Goal: Task Accomplishment & Management: Manage account settings

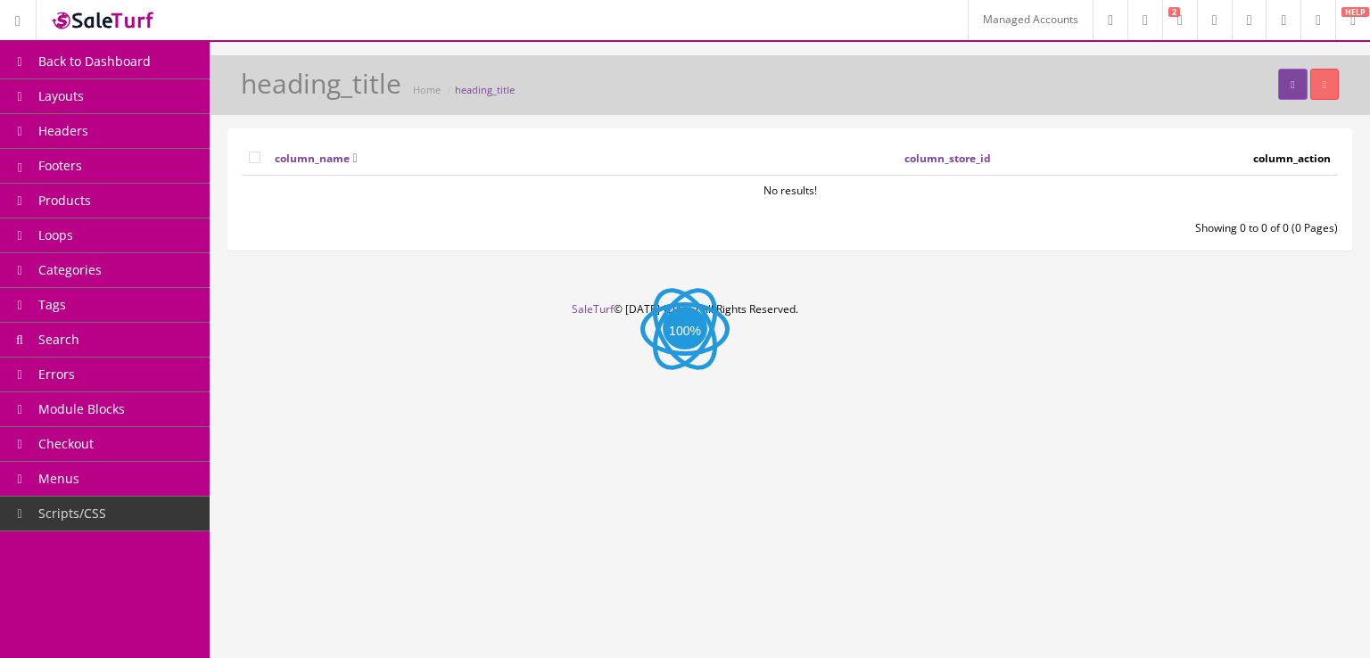
click at [157, 140] on link "Headers" at bounding box center [105, 131] width 210 height 35
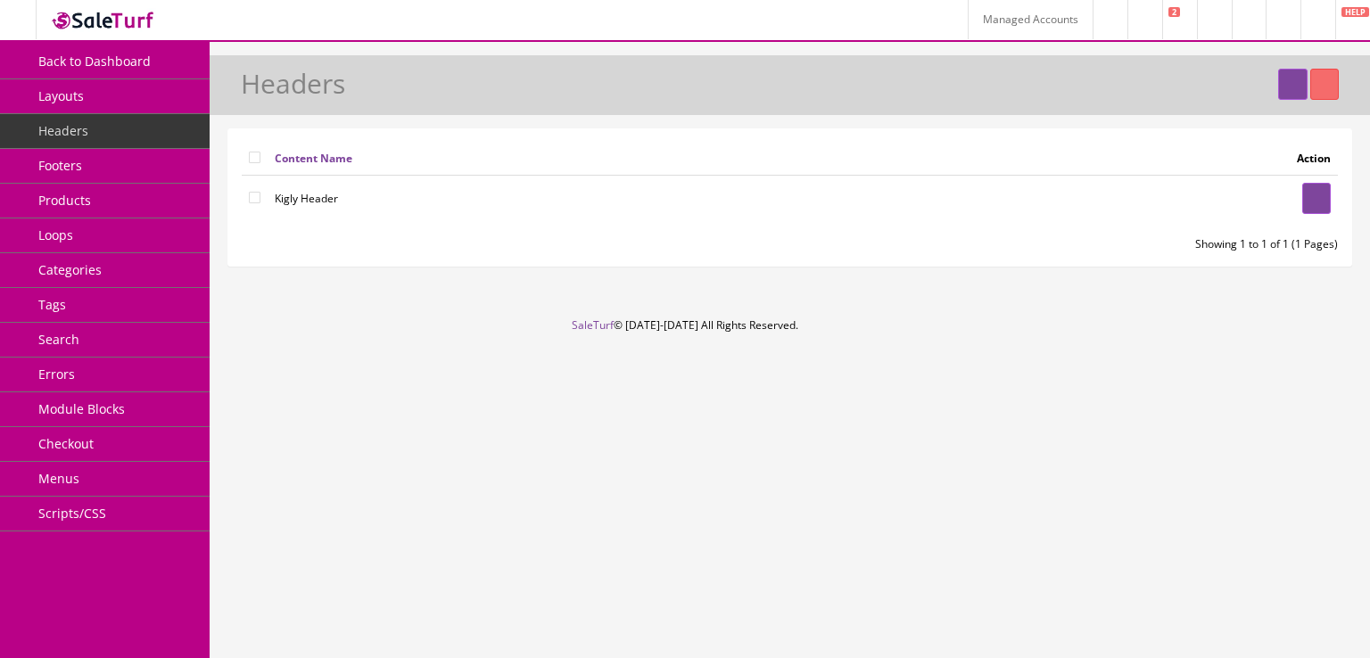
click at [170, 101] on link "Layouts" at bounding box center [105, 96] width 210 height 35
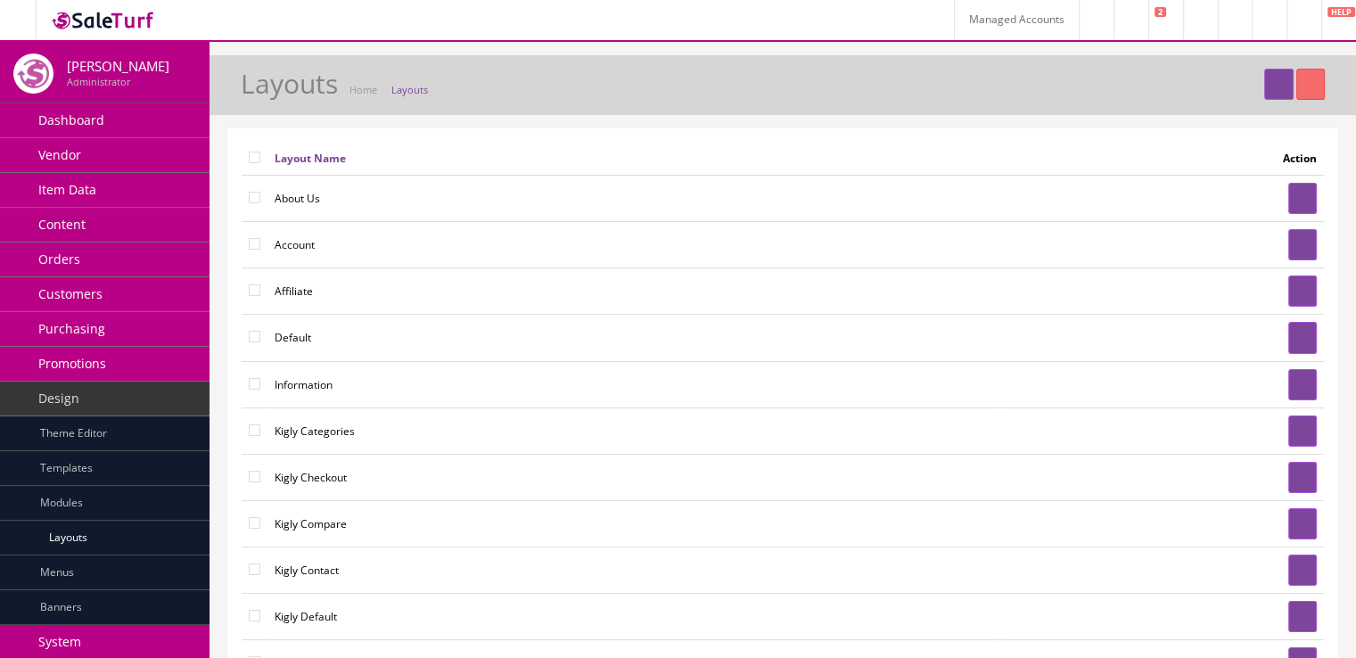
click at [1292, 209] on link at bounding box center [1303, 198] width 29 height 31
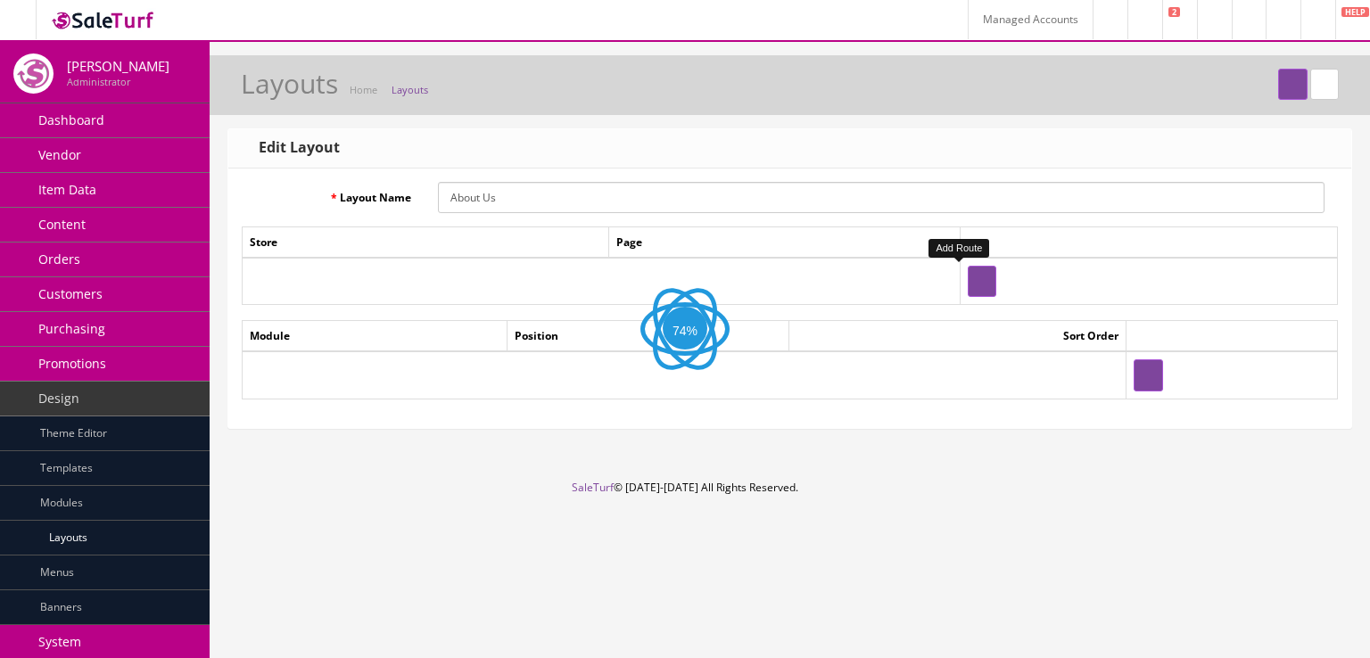
click at [968, 283] on button "button" at bounding box center [982, 281] width 29 height 31
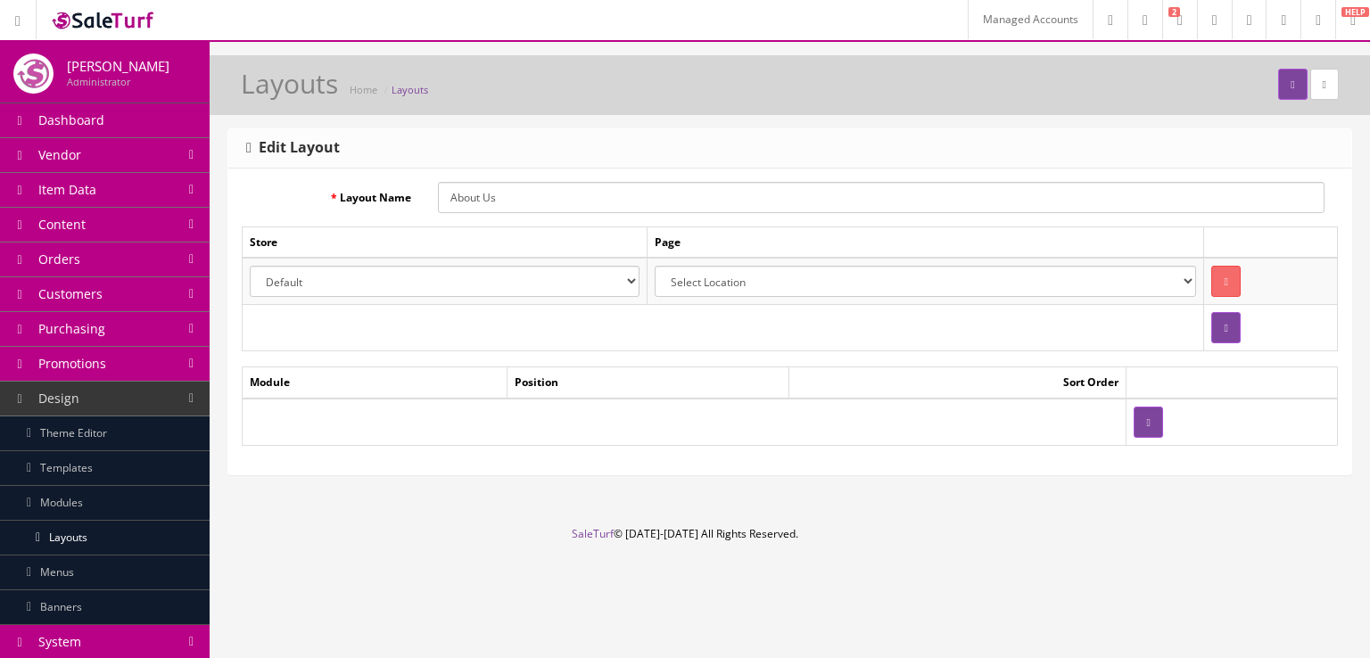
click at [504, 293] on select "Default Kigly salesamplitude Staging" at bounding box center [445, 281] width 390 height 31
click at [778, 322] on td at bounding box center [723, 328] width 961 height 46
click at [1139, 422] on button "button" at bounding box center [1147, 422] width 29 height 31
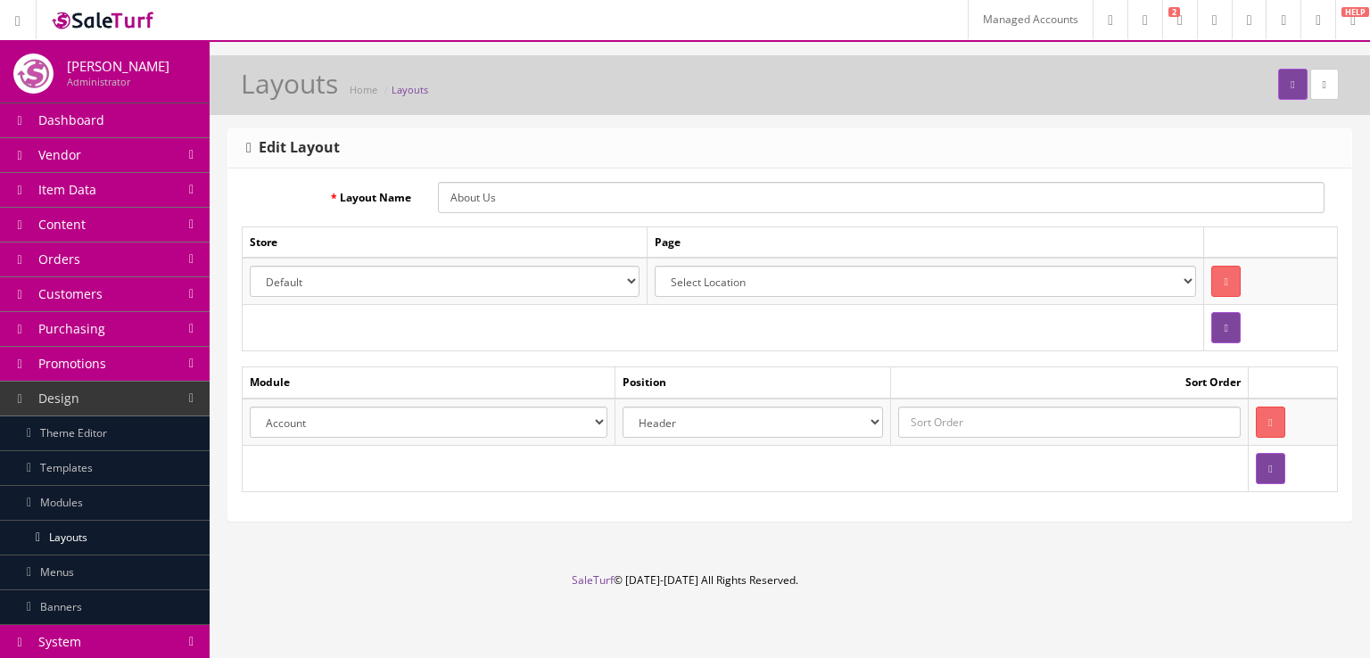
click at [703, 425] on select "Header Content Top Content Bottom Column Left Column Right Footer" at bounding box center [752, 422] width 260 height 31
click at [722, 354] on form "Layout Name About Us Store Page Default Kigly salesamplitude Staging Select Loc…" at bounding box center [790, 337] width 1096 height 310
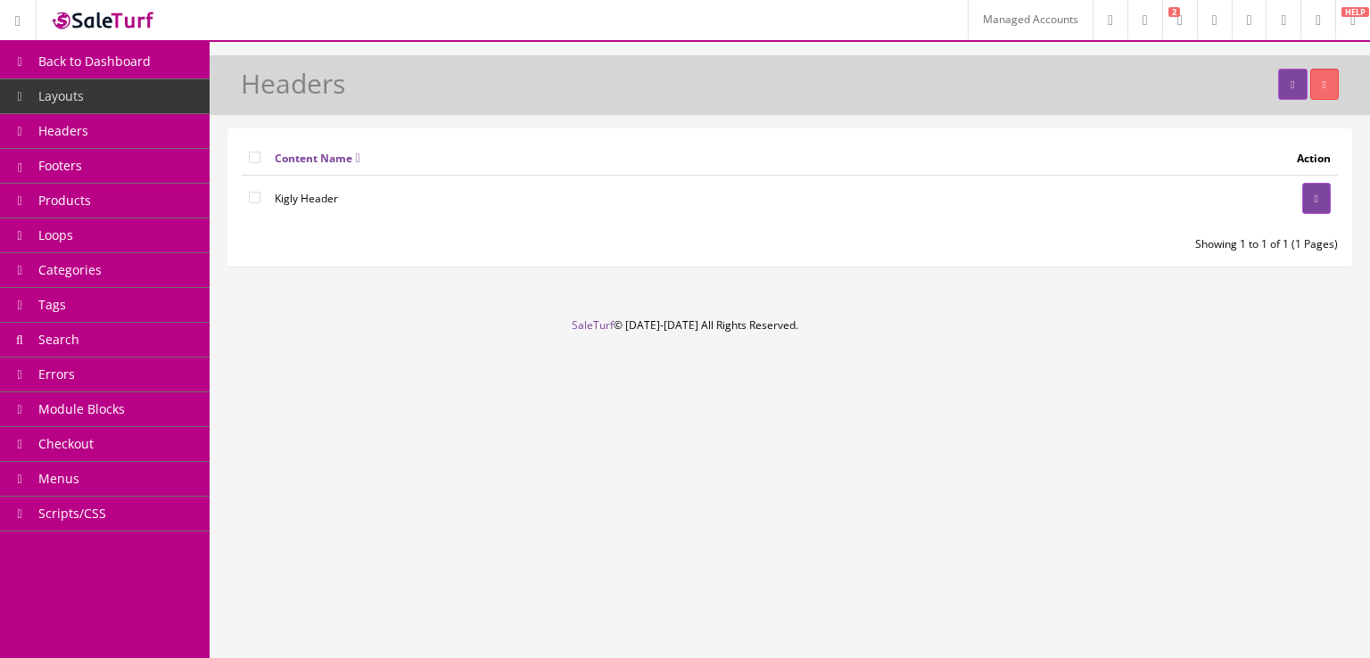
click at [153, 202] on link "Products" at bounding box center [105, 201] width 210 height 35
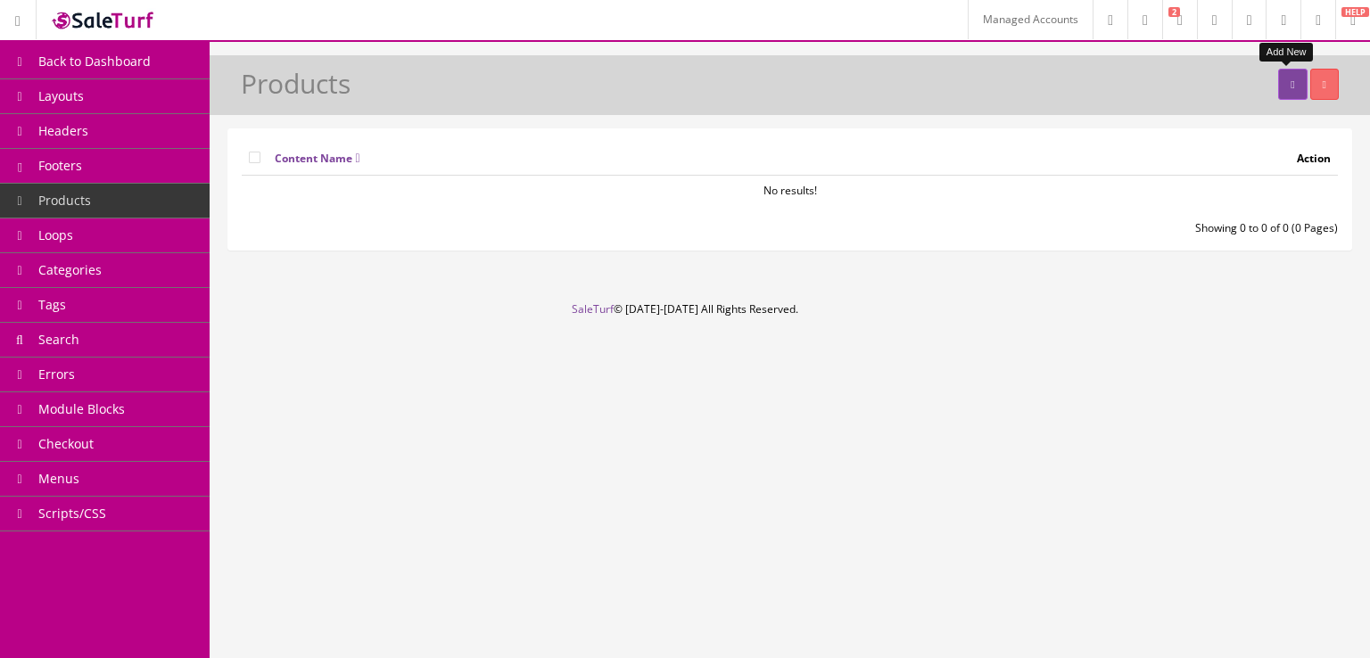
click at [1288, 90] on link at bounding box center [1292, 84] width 29 height 31
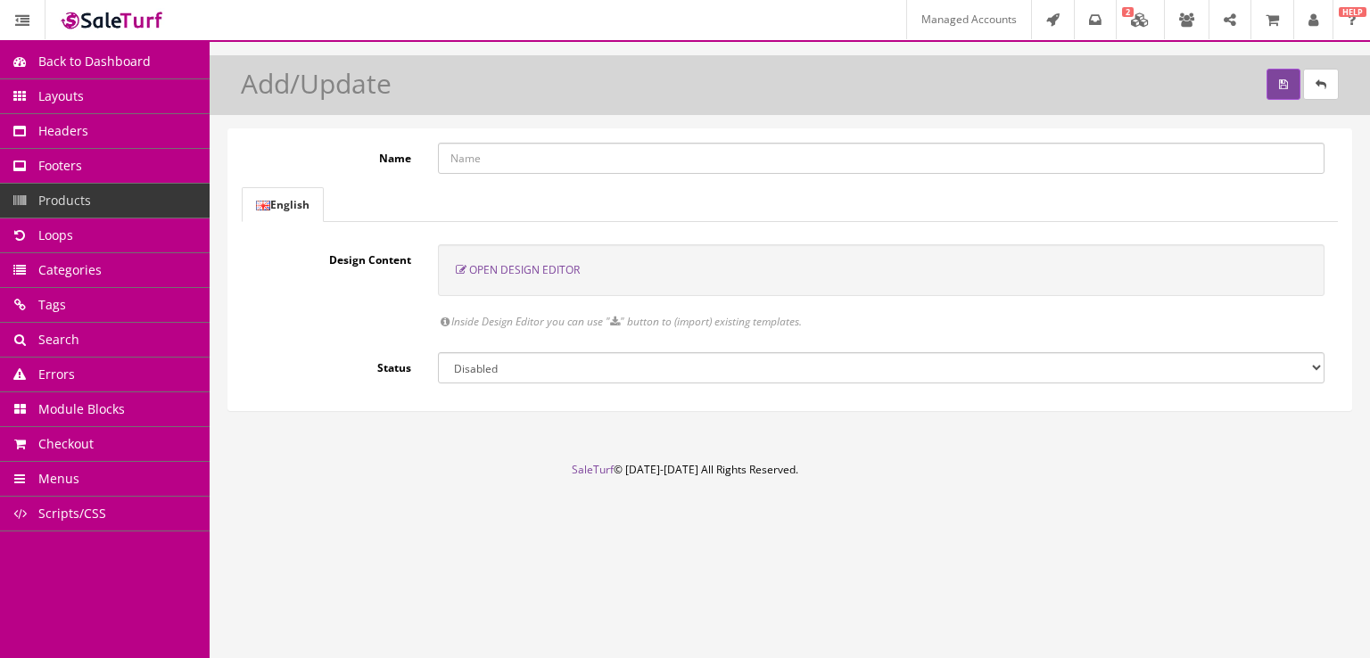
click at [536, 268] on span "Open Design Editor" at bounding box center [524, 269] width 111 height 15
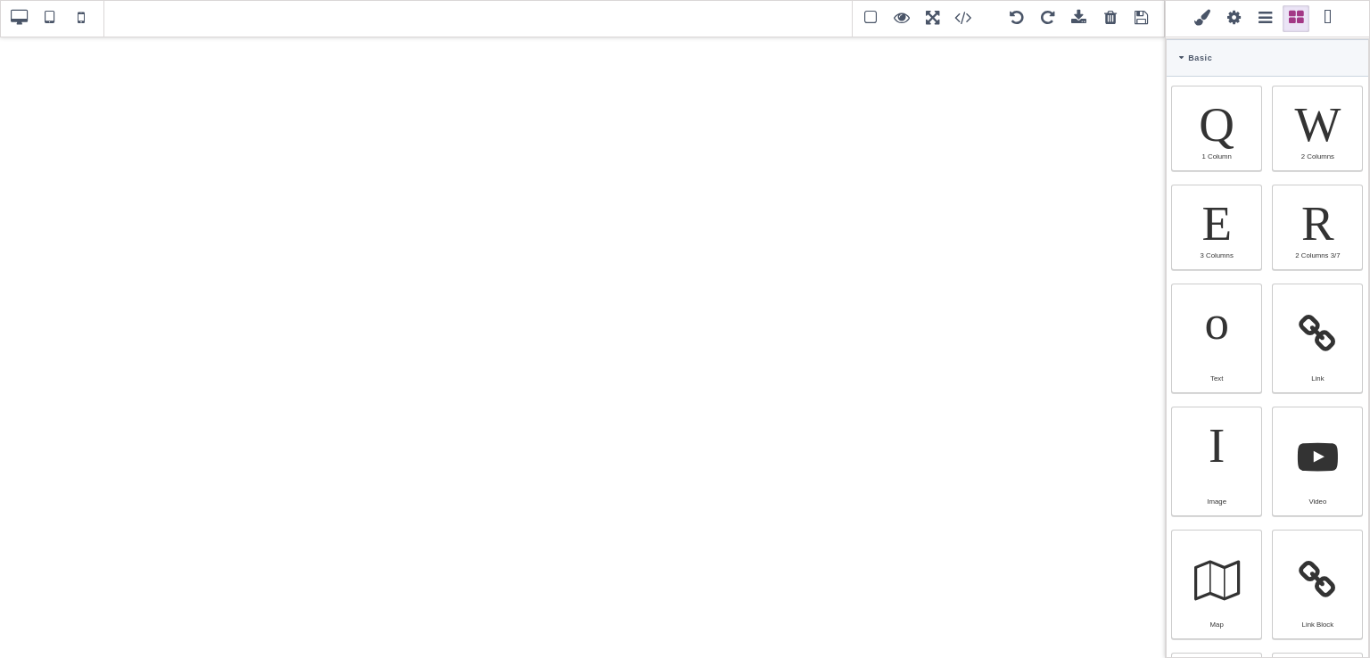
click at [1193, 52] on div "Basic" at bounding box center [1267, 57] width 202 height 37
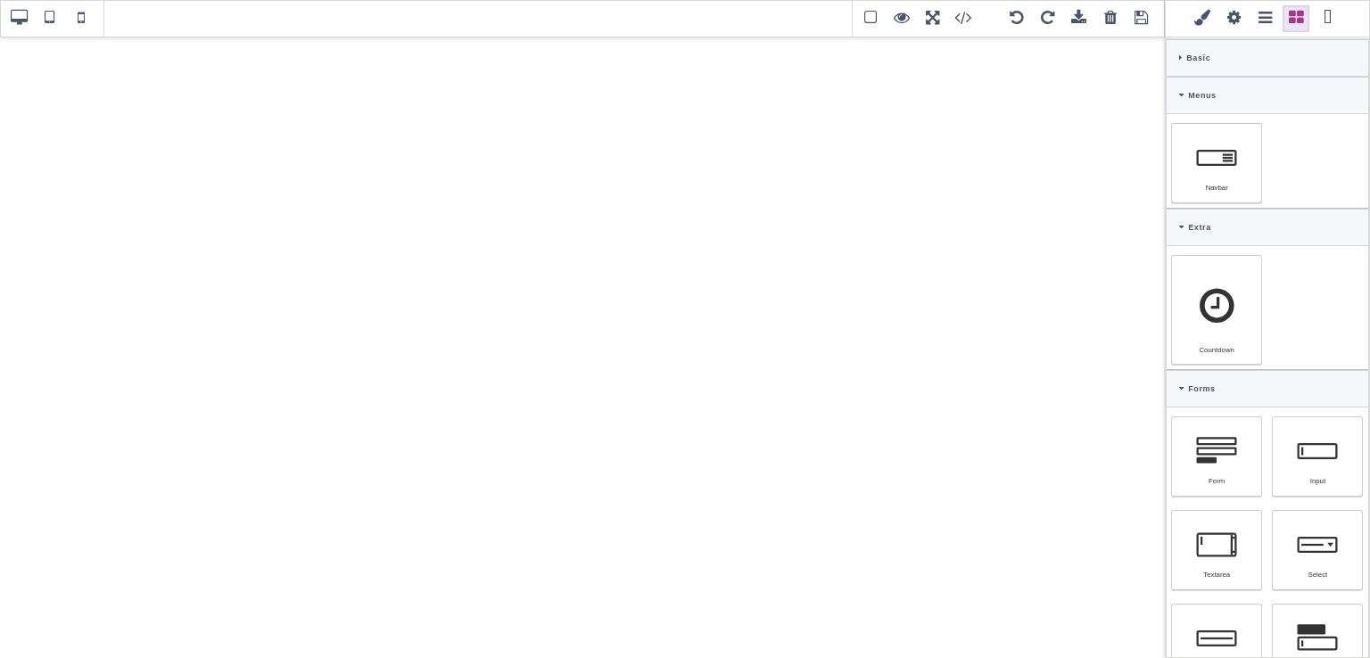
click at [1175, 87] on div "Menus" at bounding box center [1267, 95] width 202 height 37
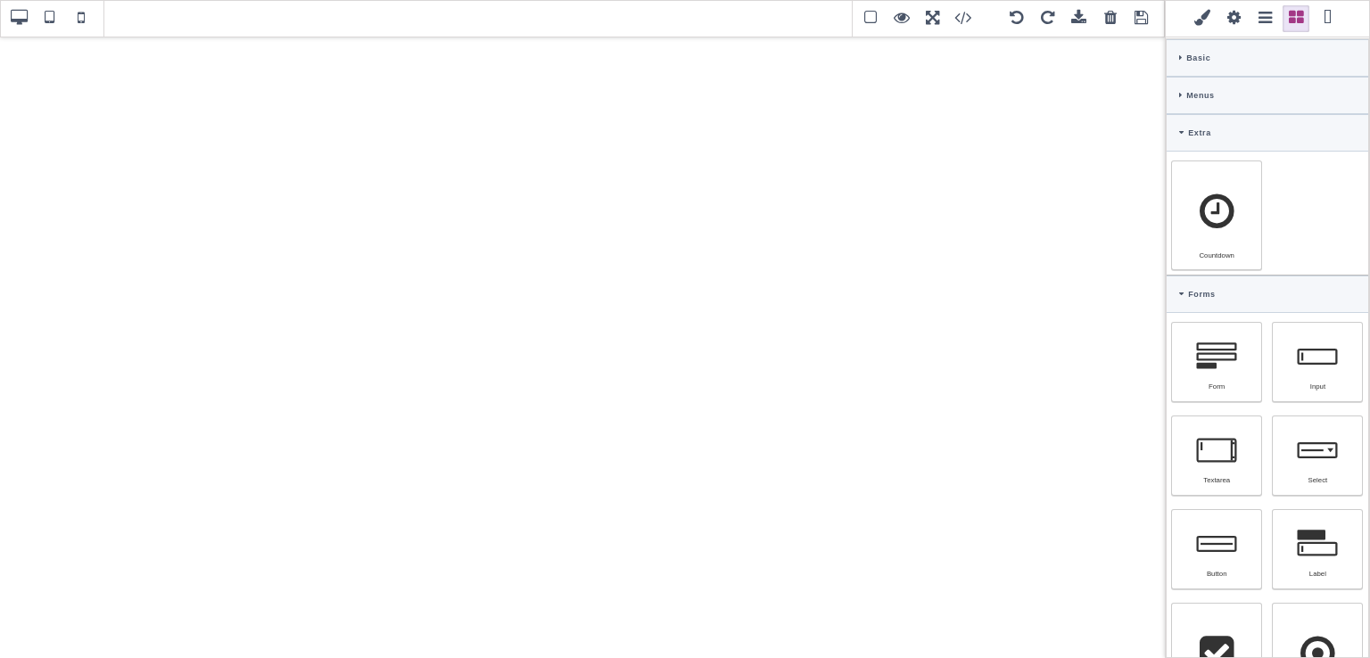
click at [1179, 142] on div "Extra" at bounding box center [1267, 132] width 202 height 37
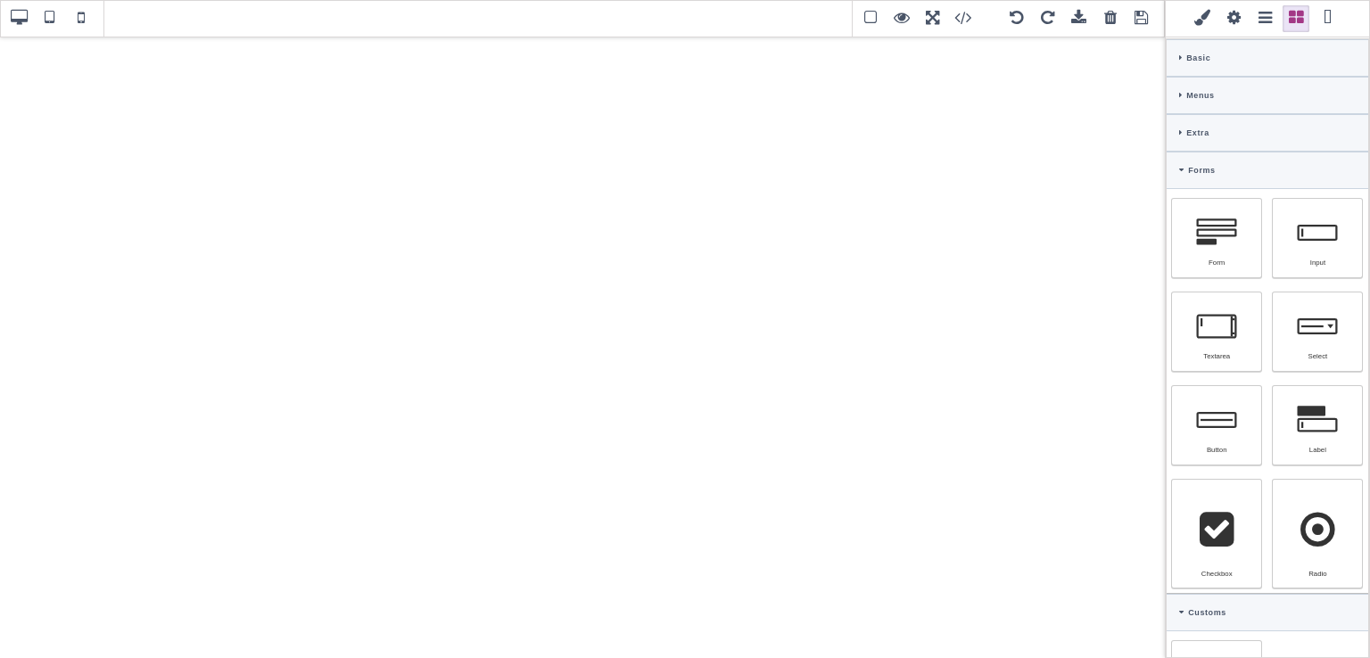
click at [1179, 169] on icon at bounding box center [1181, 170] width 5 height 8
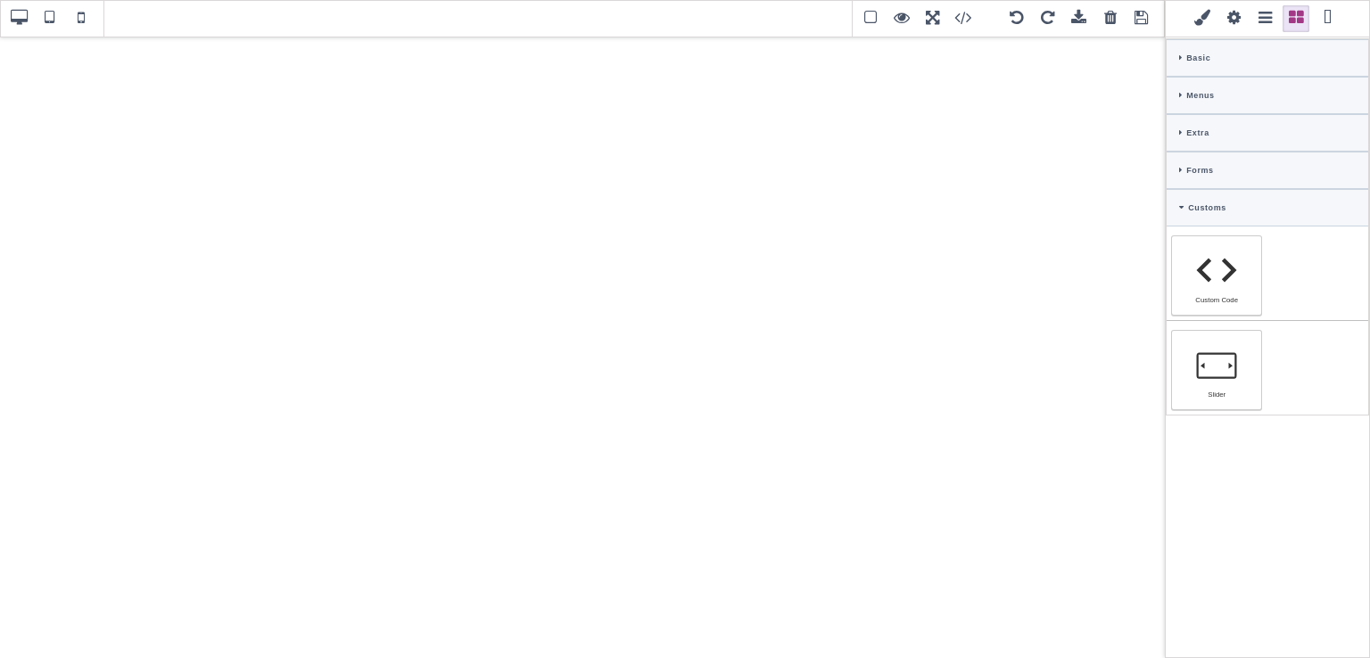
click at [1177, 198] on div "Customs" at bounding box center [1267, 207] width 202 height 37
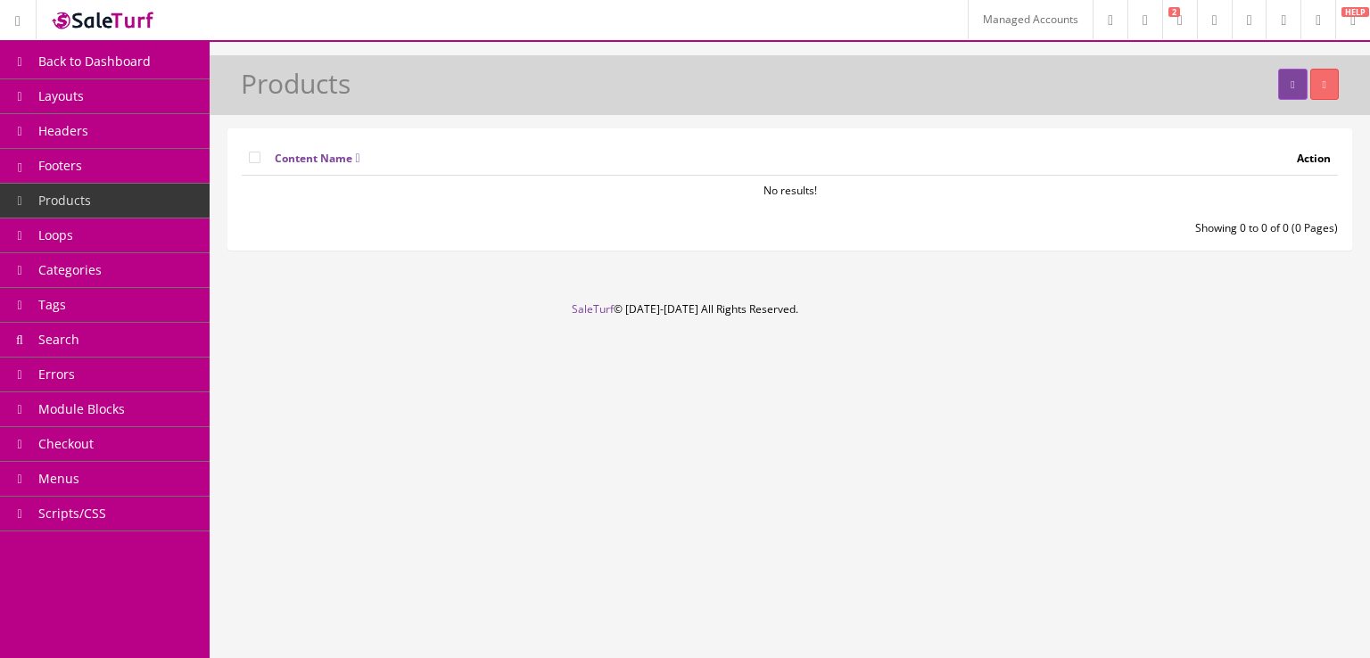
click at [190, 144] on link "Headers" at bounding box center [105, 131] width 210 height 35
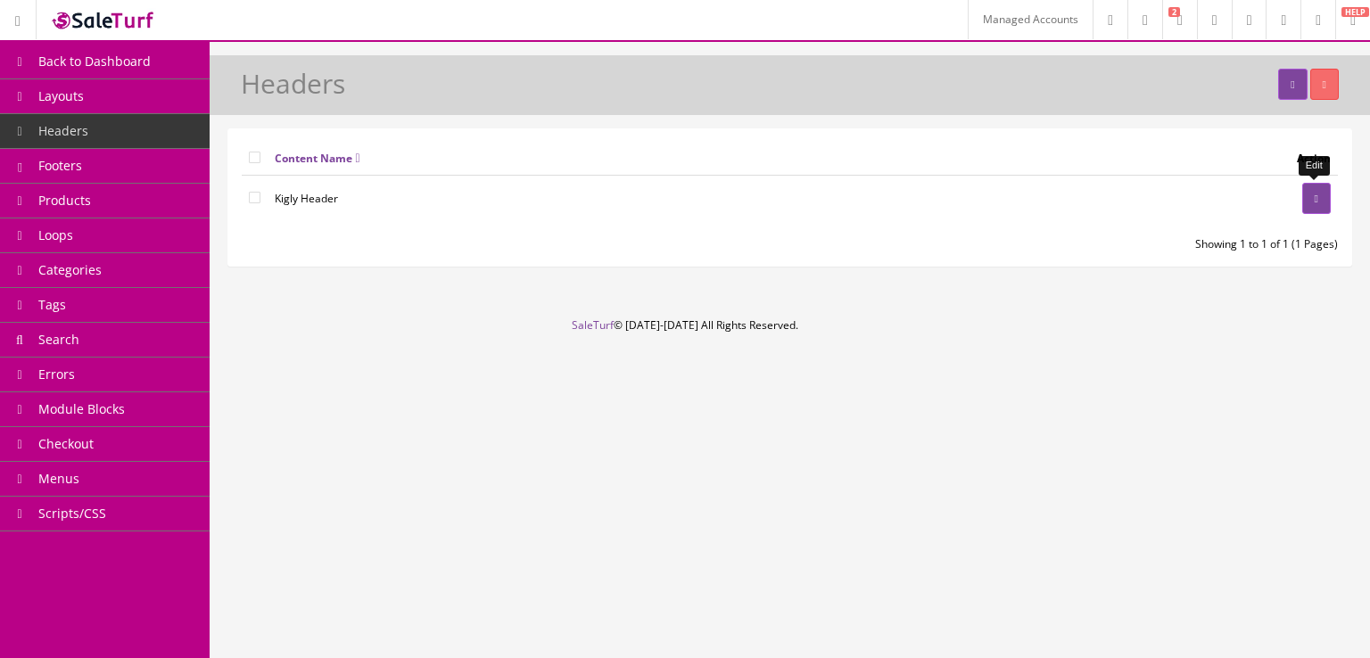
click at [1315, 194] on icon at bounding box center [1317, 199] width 4 height 11
